Goal: Information Seeking & Learning: Learn about a topic

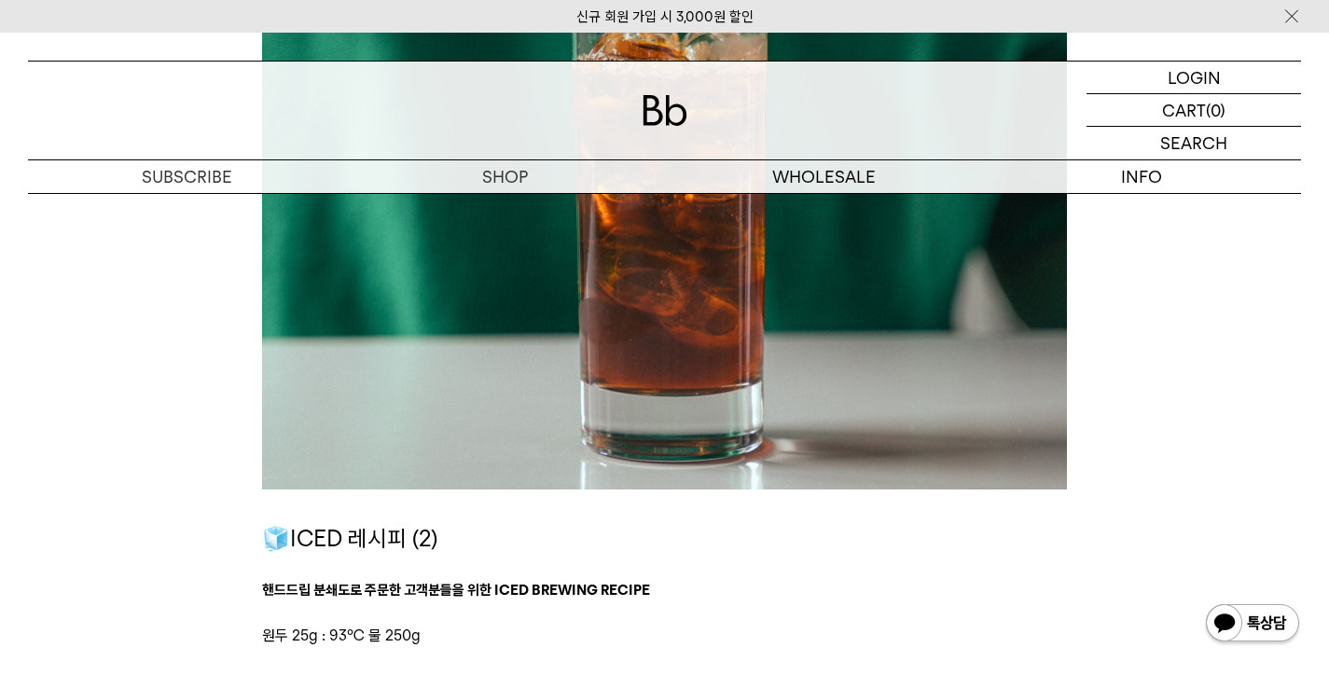
scroll to position [3392, 0]
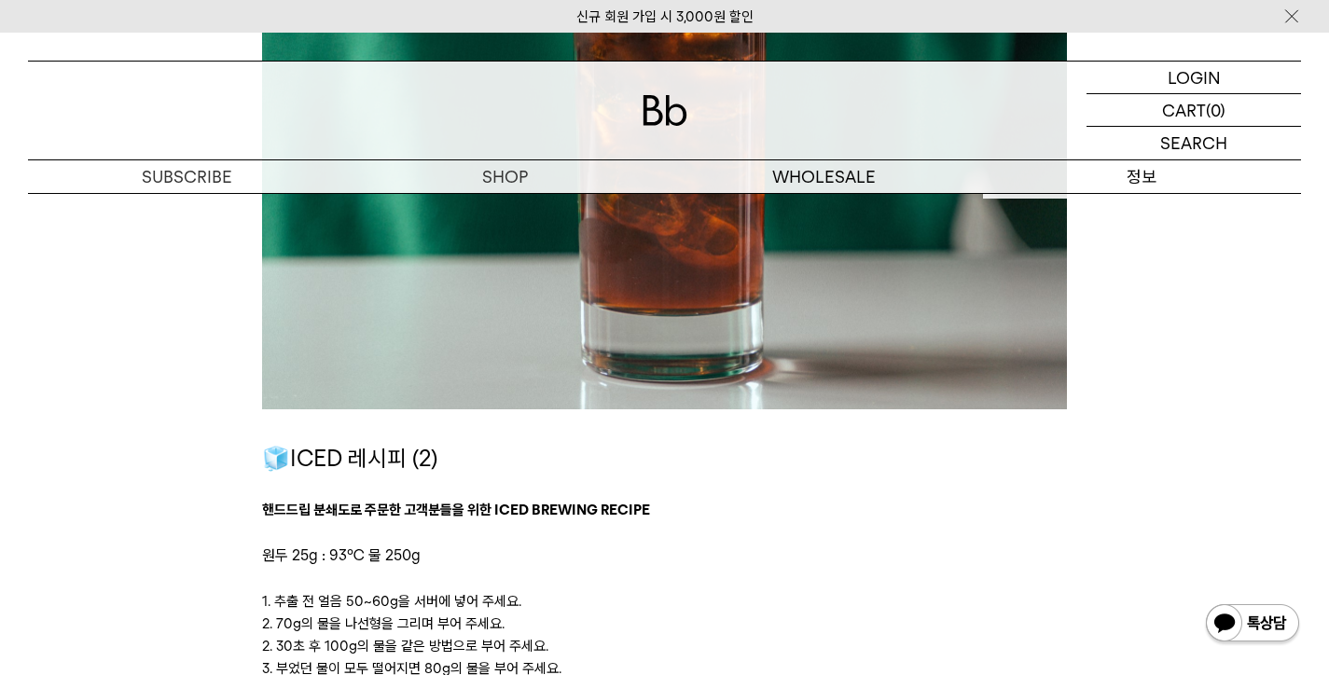
click at [1109, 188] on p "정보" at bounding box center [1142, 176] width 318 height 33
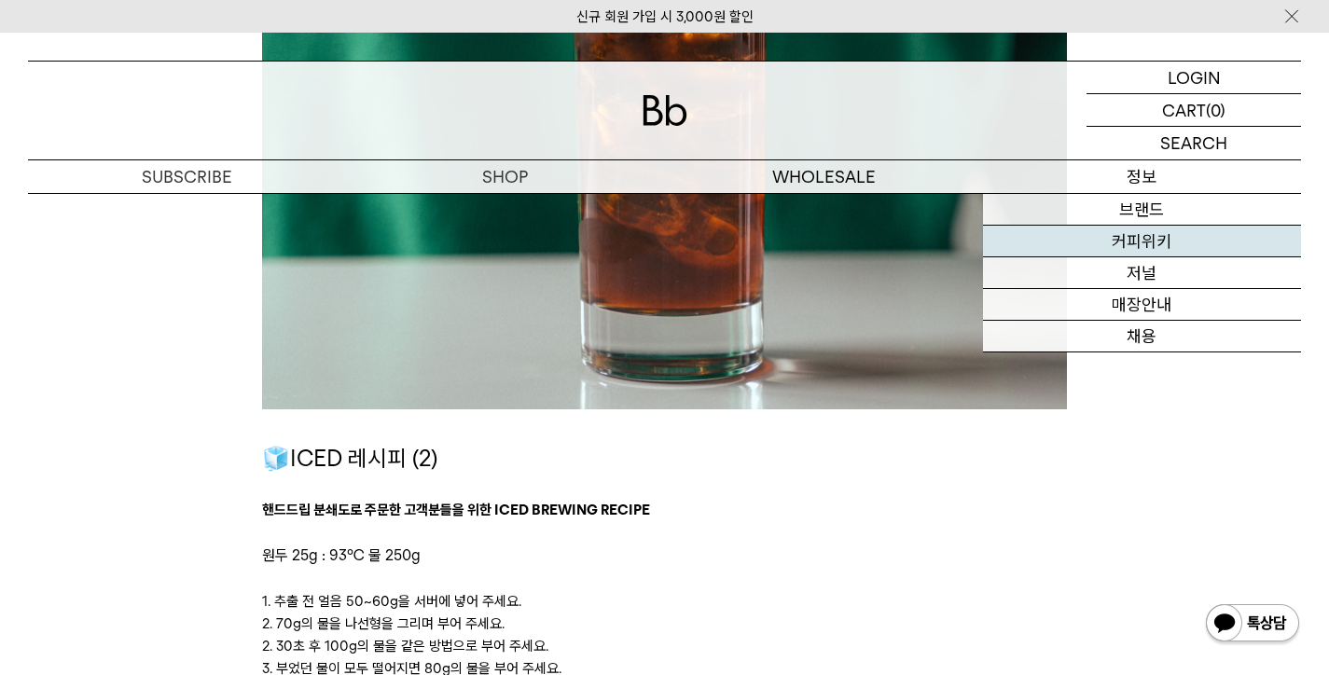
click at [1144, 241] on link "커피위키" at bounding box center [1142, 242] width 318 height 32
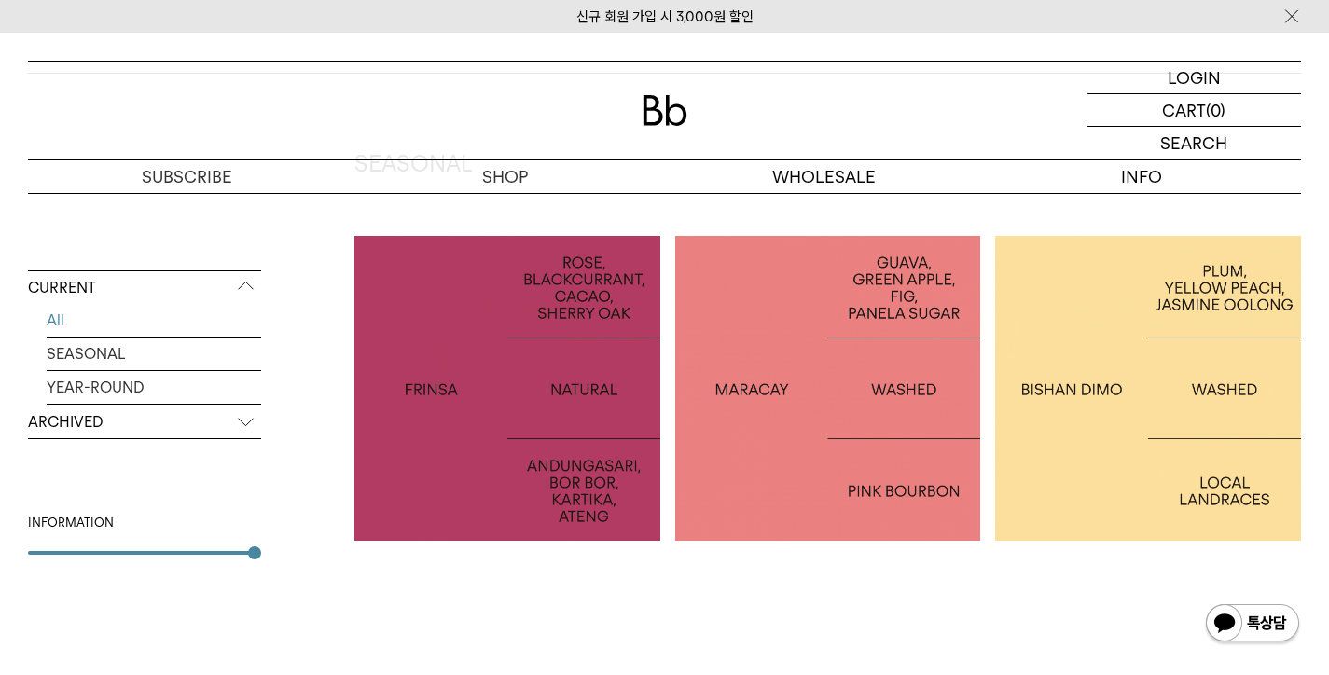
scroll to position [328, 0]
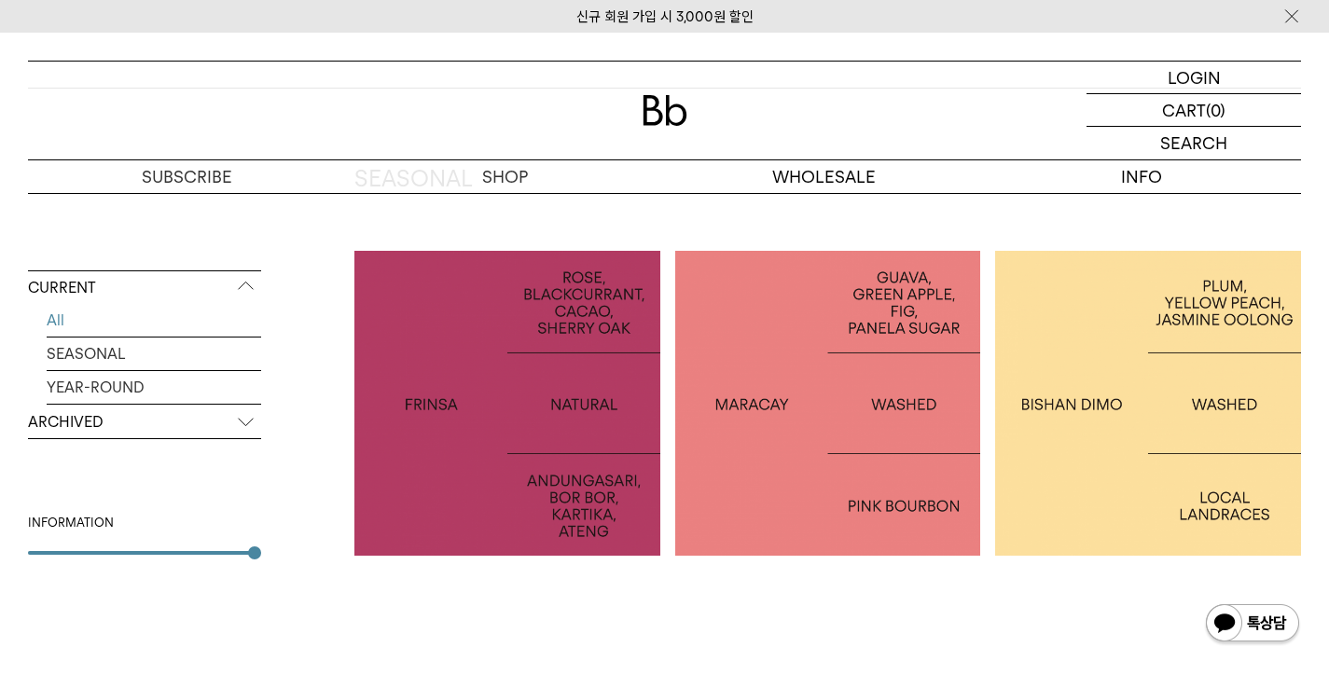
click at [504, 456] on div at bounding box center [508, 404] width 306 height 306
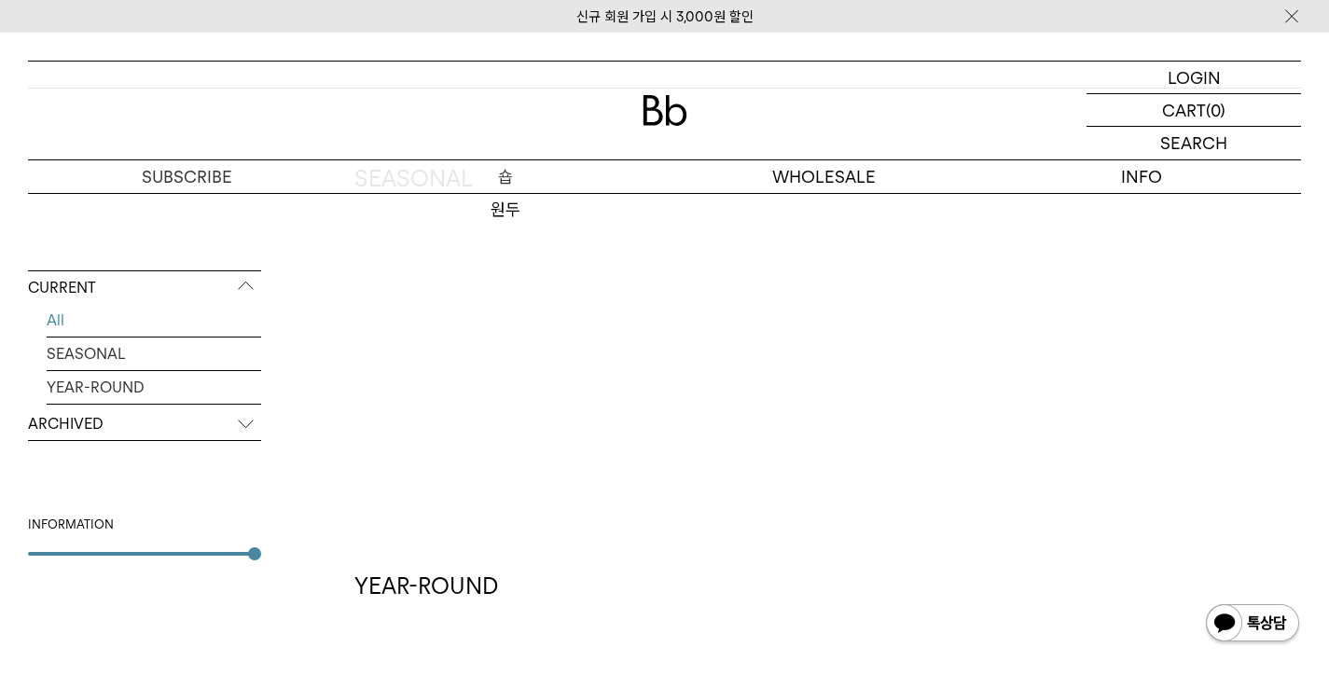
click at [490, 172] on p "숍" at bounding box center [505, 176] width 318 height 33
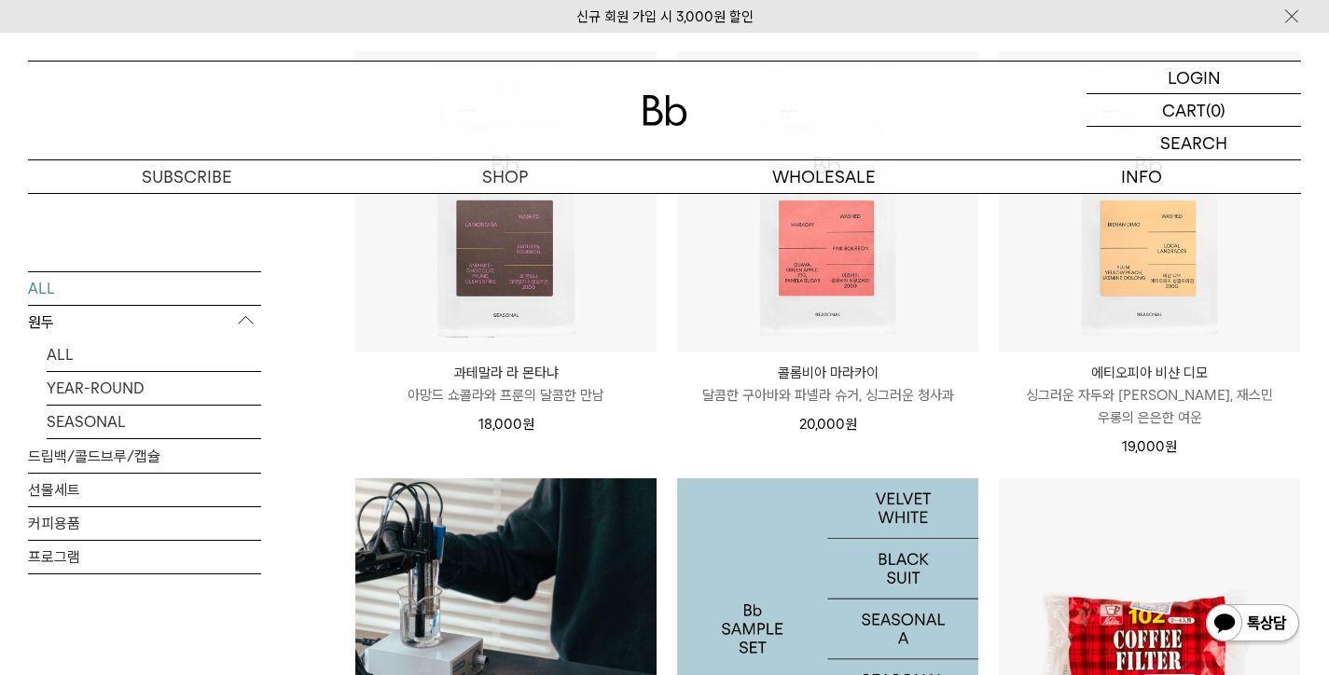
scroll to position [1484, 0]
